Goal: Information Seeking & Learning: Learn about a topic

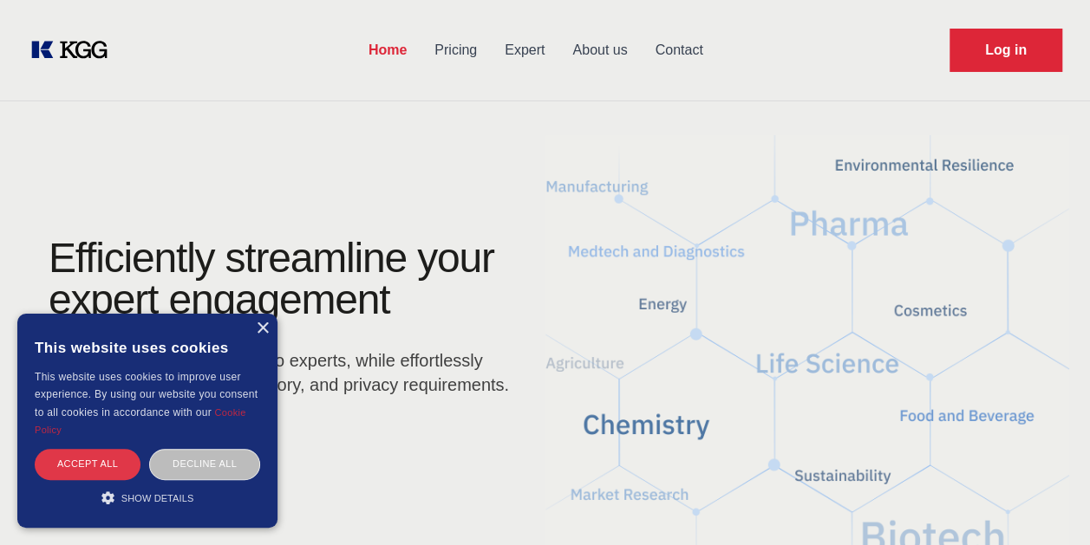
click at [107, 454] on div "Accept all" at bounding box center [88, 464] width 106 height 30
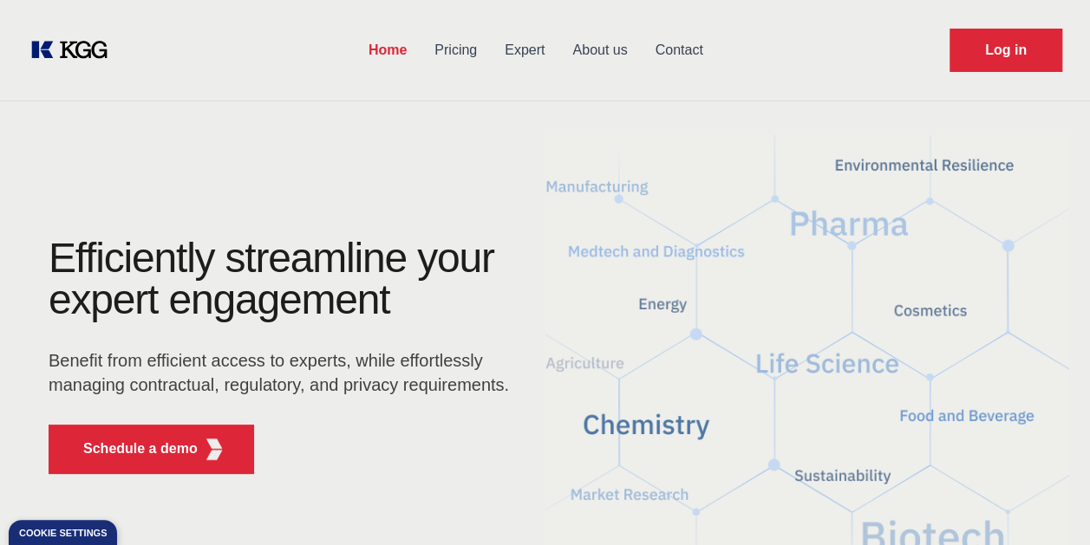
click at [604, 49] on link "About us" at bounding box center [599, 50] width 82 height 45
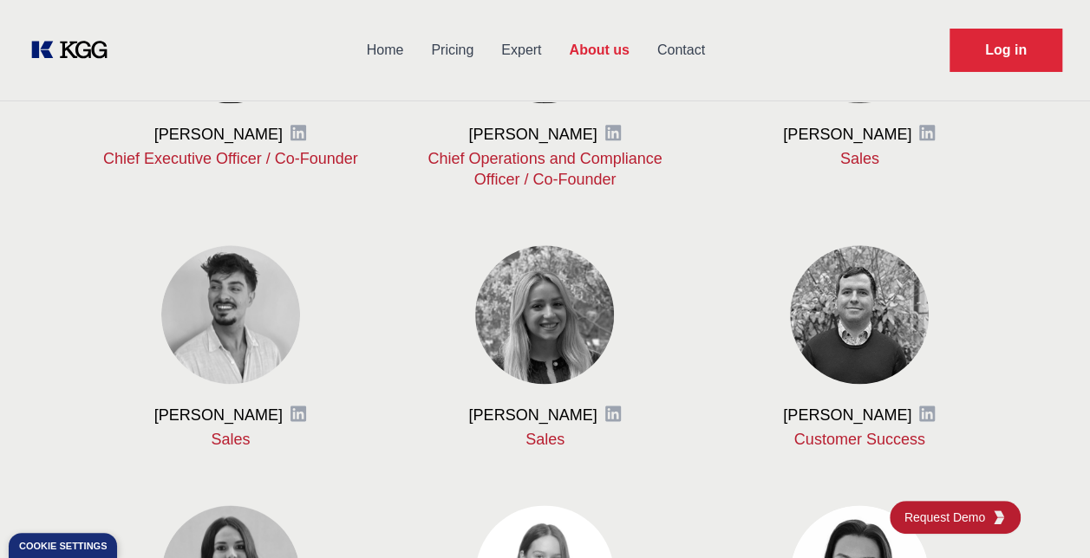
scroll to position [885, 0]
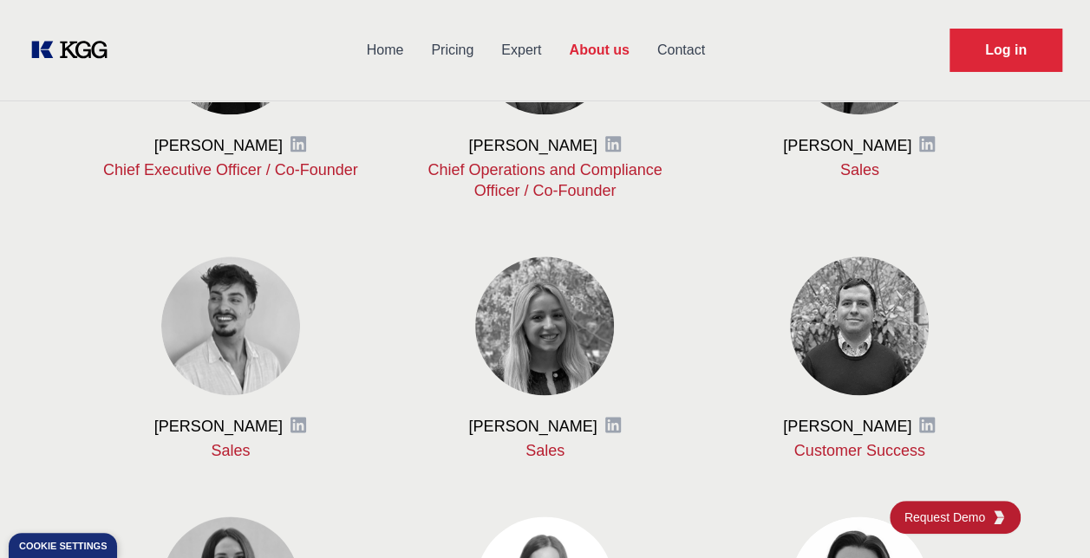
click at [539, 52] on link "Expert" at bounding box center [521, 50] width 68 height 45
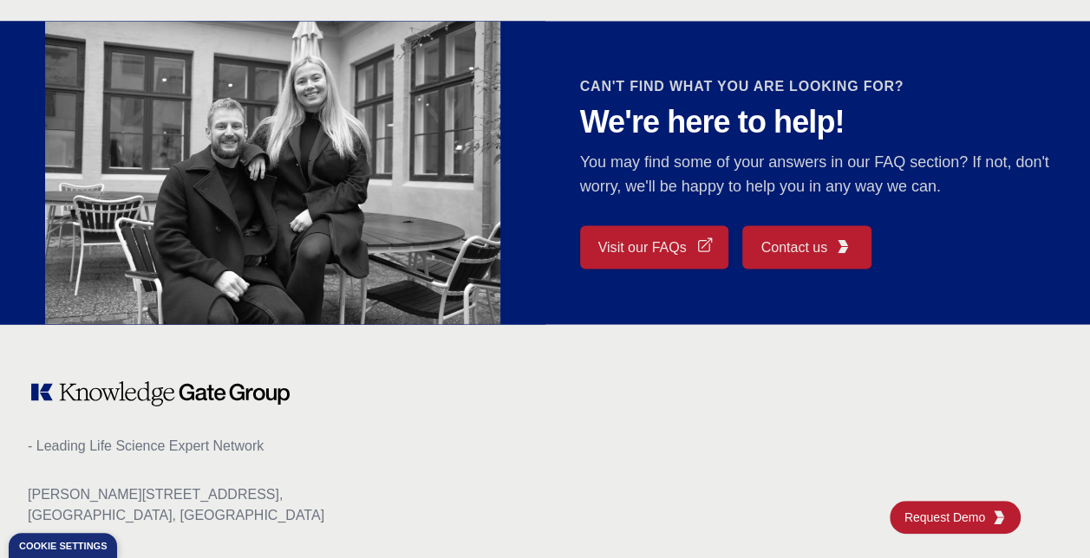
scroll to position [1526, 0]
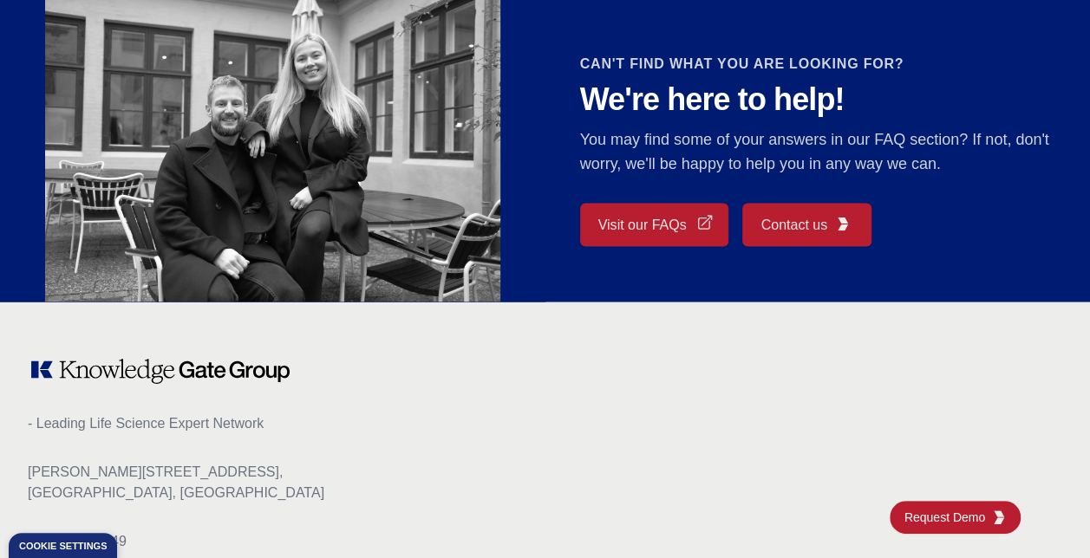
click at [602, 219] on link "Visit our FAQs" at bounding box center [654, 224] width 149 height 43
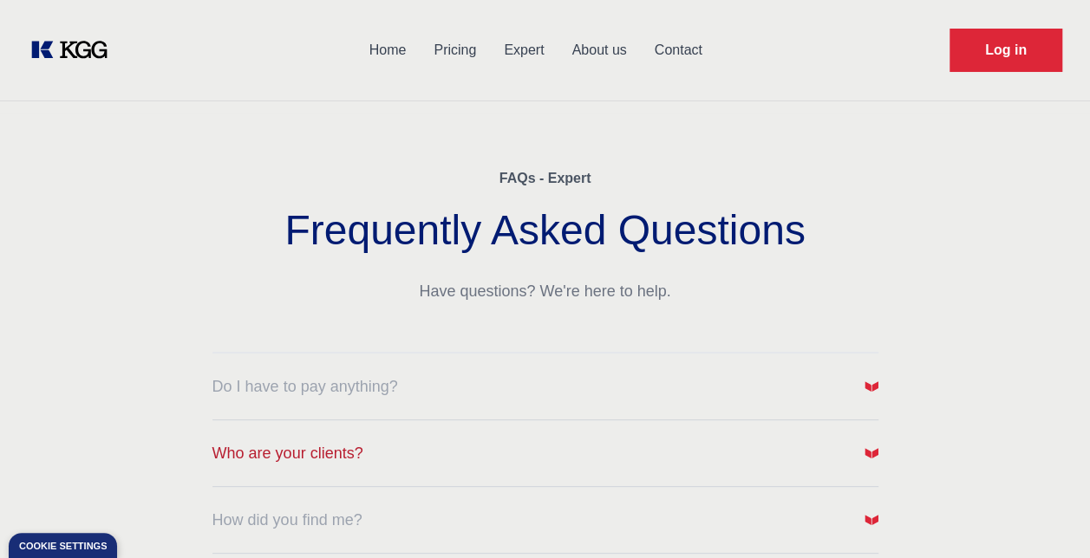
click at [872, 459] on img "button" at bounding box center [872, 454] width 14 height 14
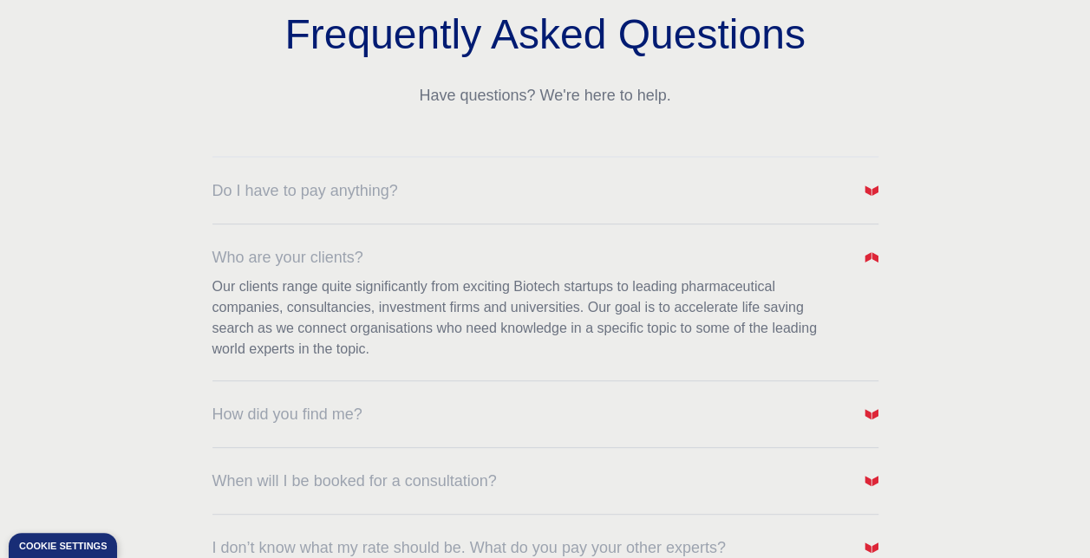
scroll to position [265, 0]
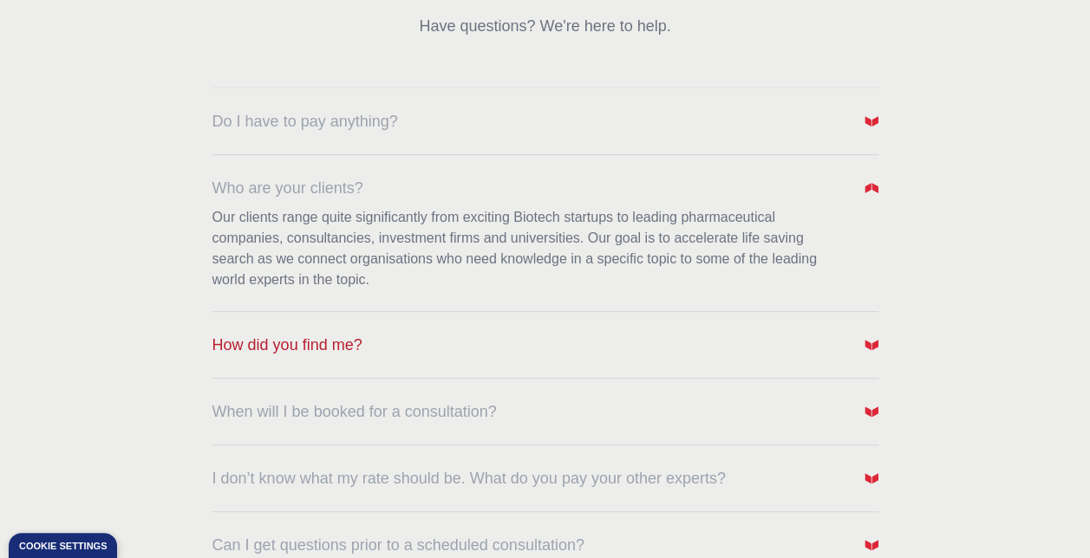
click at [863, 349] on button "How did you find me?" at bounding box center [545, 345] width 666 height 24
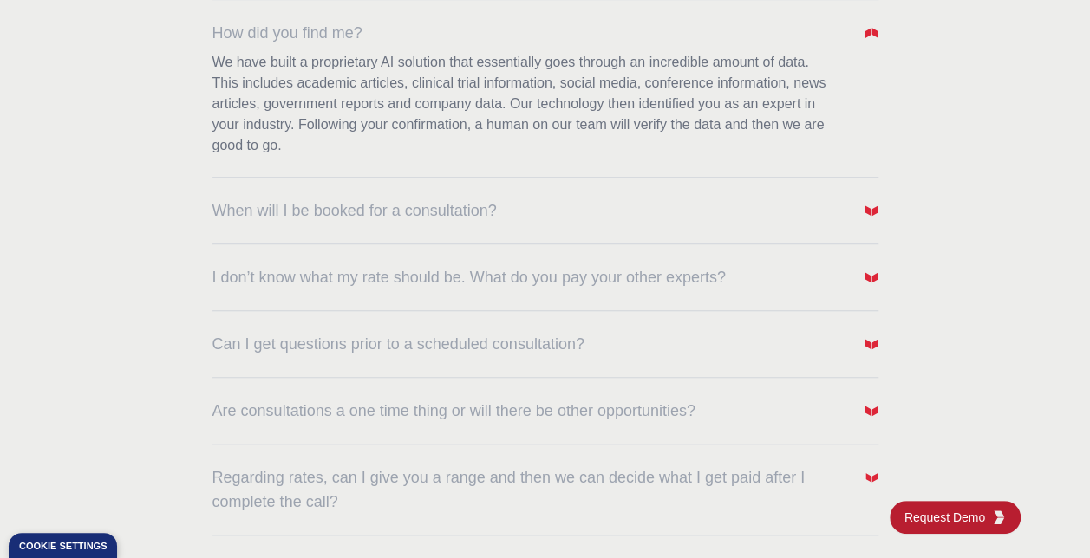
scroll to position [590, 0]
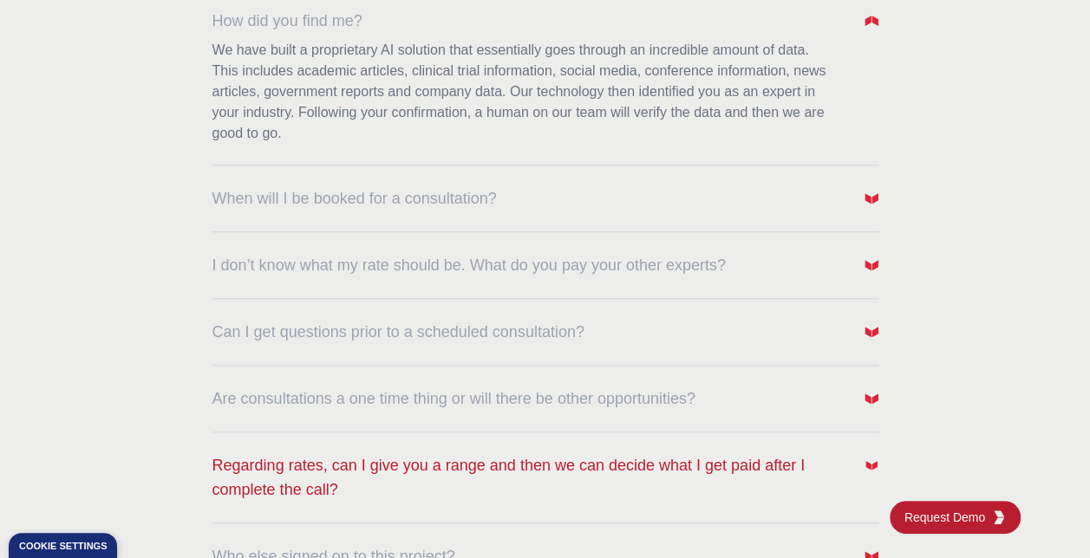
click at [878, 472] on div "FAQs - Expert Frequently Asked Questions Have questions? We're here to help. Do…" at bounding box center [545, 73] width 1090 height 1101
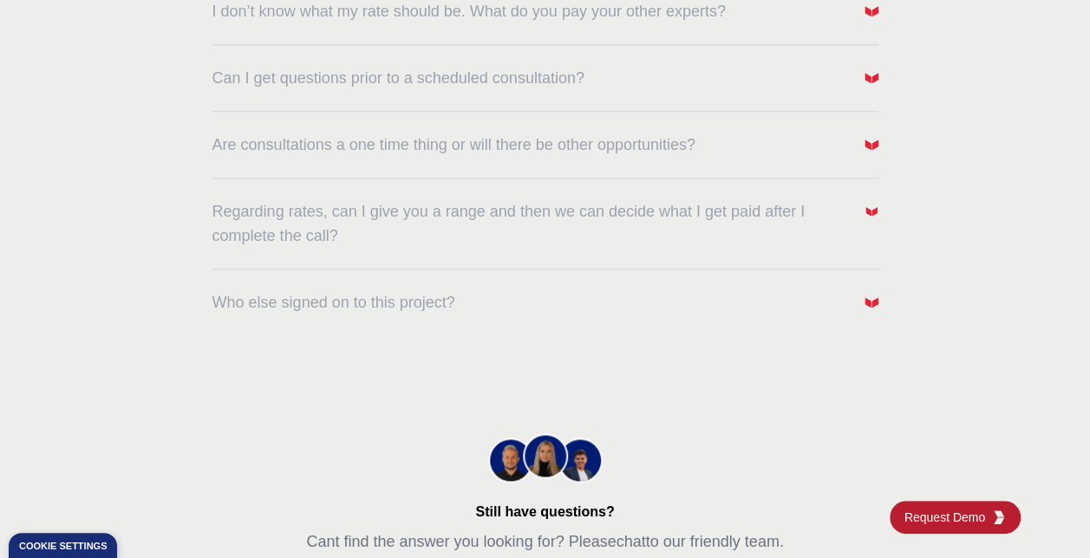
scroll to position [855, 0]
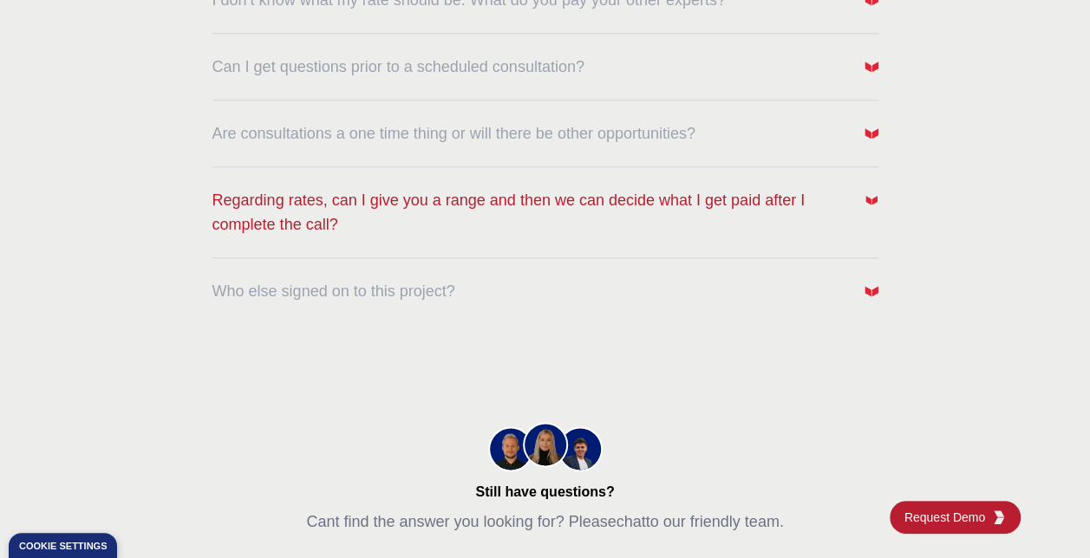
click at [875, 199] on img "button" at bounding box center [871, 200] width 12 height 12
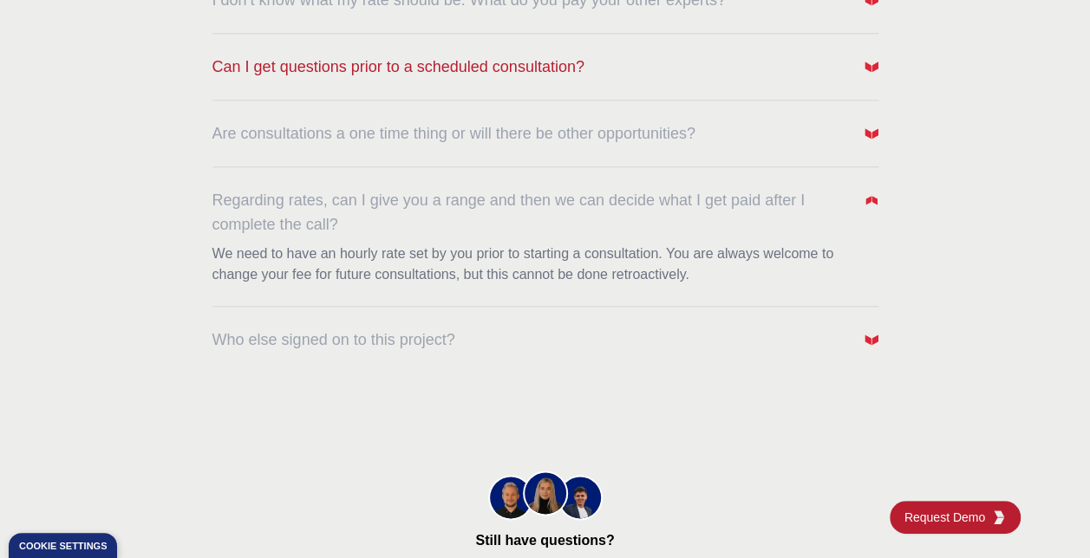
click at [876, 69] on img "button" at bounding box center [872, 67] width 14 height 14
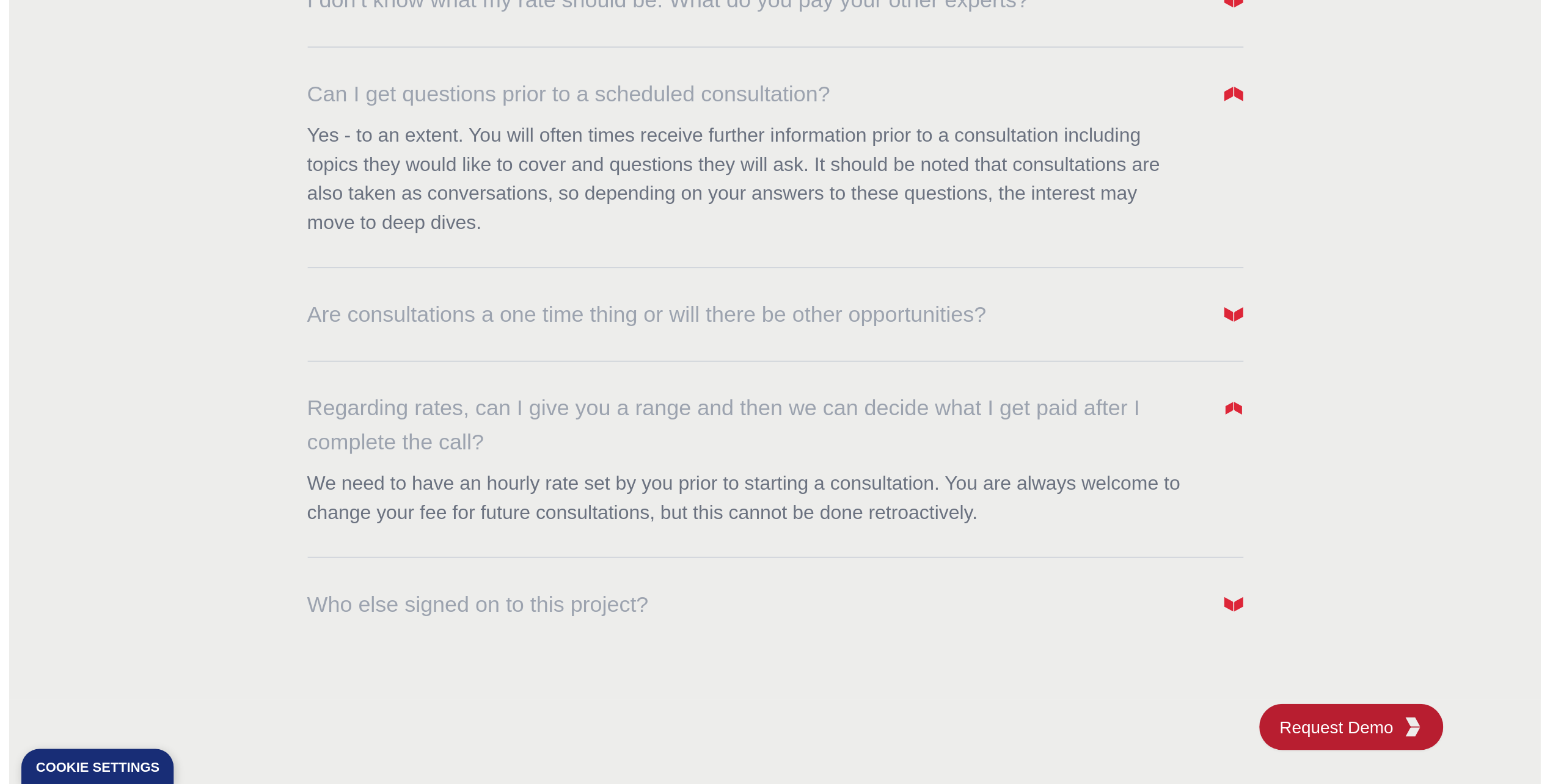
scroll to position [259, 0]
